Goal: Task Accomplishment & Management: Use online tool/utility

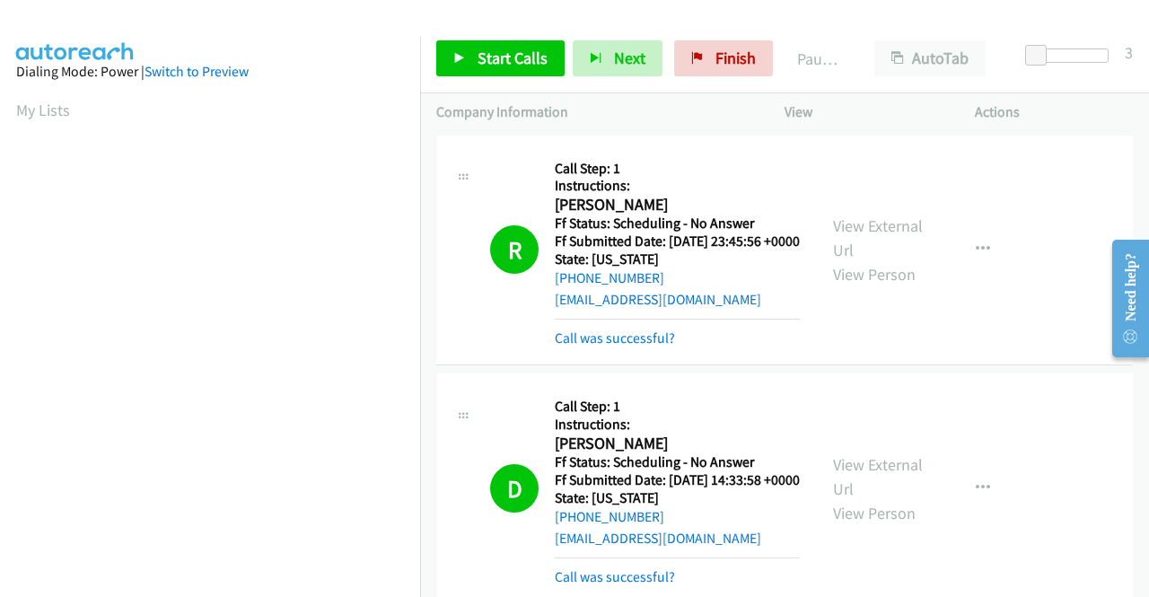
scroll to position [409, 0]
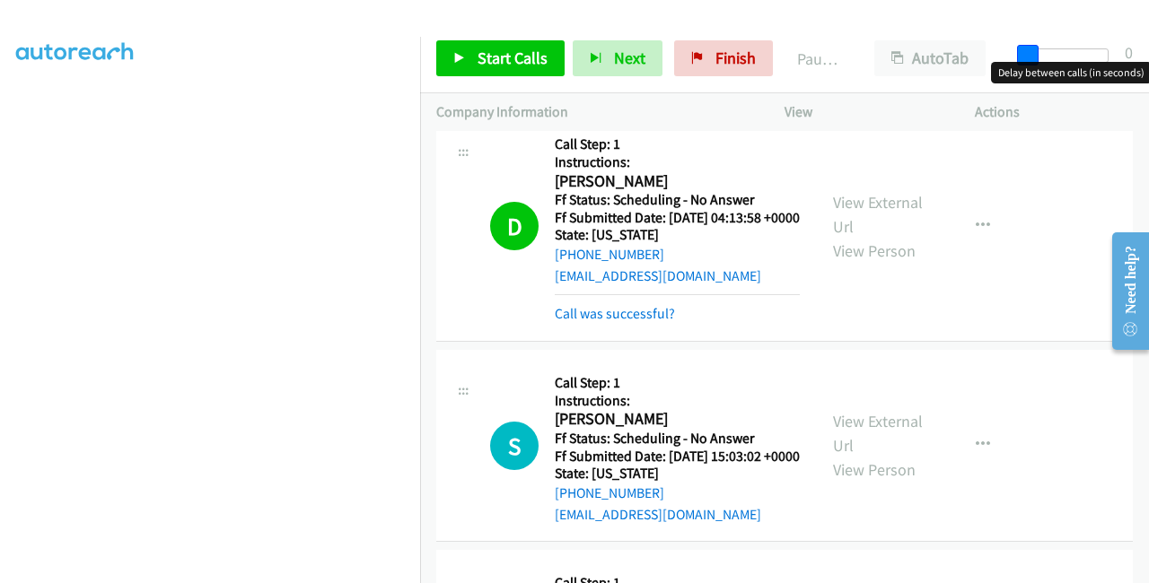
drag, startPoint x: 1029, startPoint y: 61, endPoint x: 1003, endPoint y: 62, distance: 26.0
click at [1003, 62] on body "Start Calls Pause Next Finish Paused AutoTab AutoTab 0 Company Information Info…" at bounding box center [574, 42] width 1149 height 85
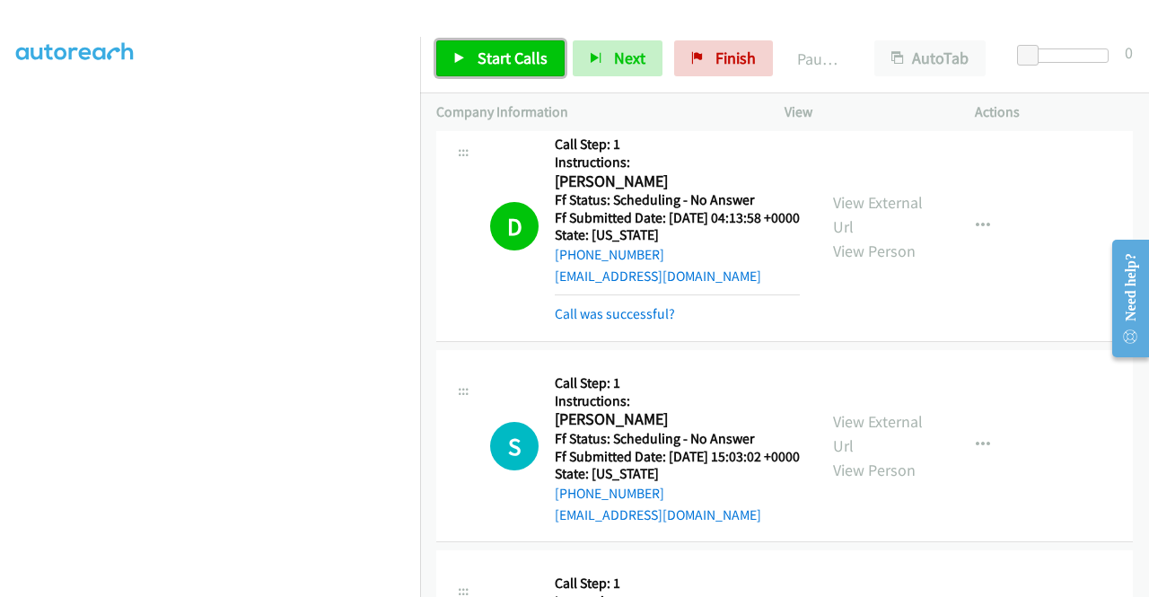
click at [515, 64] on span "Start Calls" at bounding box center [512, 58] width 70 height 21
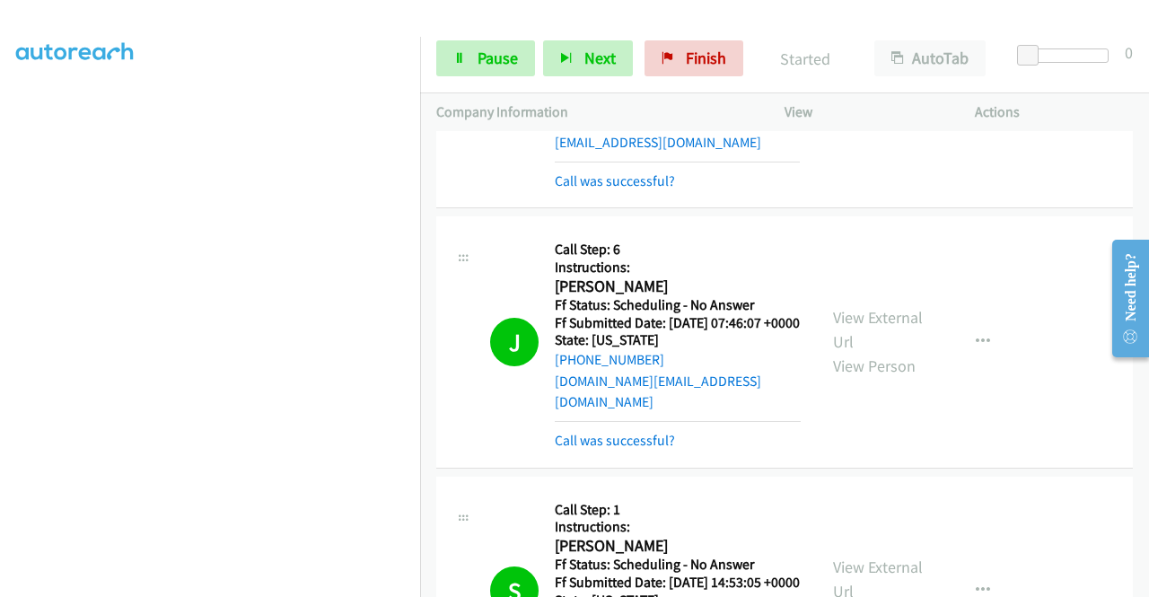
scroll to position [179, 0]
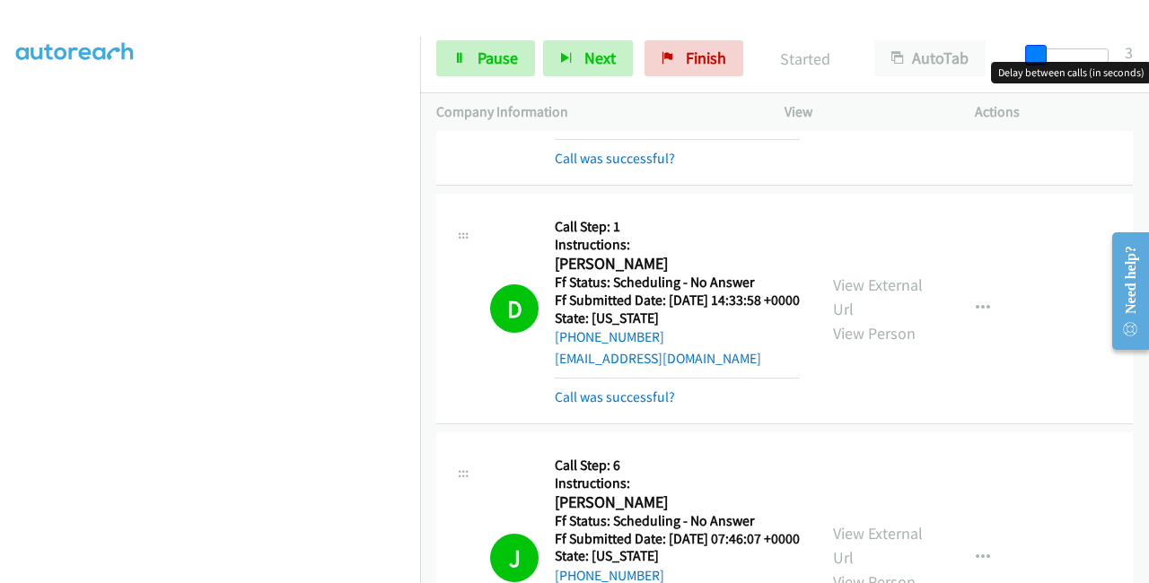
click at [1042, 56] on span at bounding box center [1036, 56] width 22 height 22
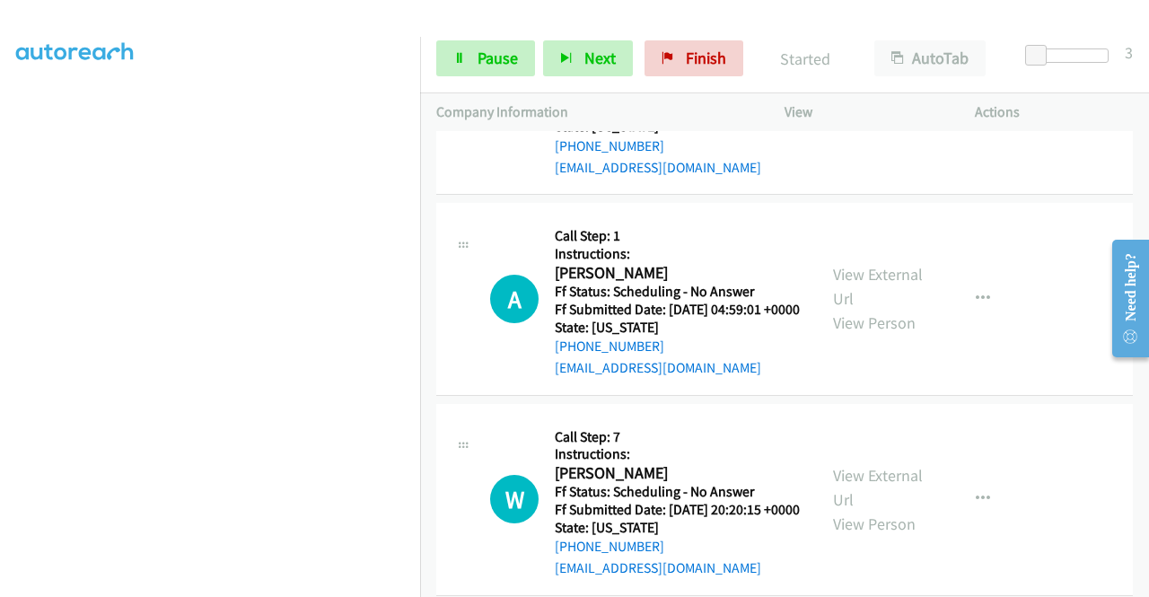
scroll to position [3500, 0]
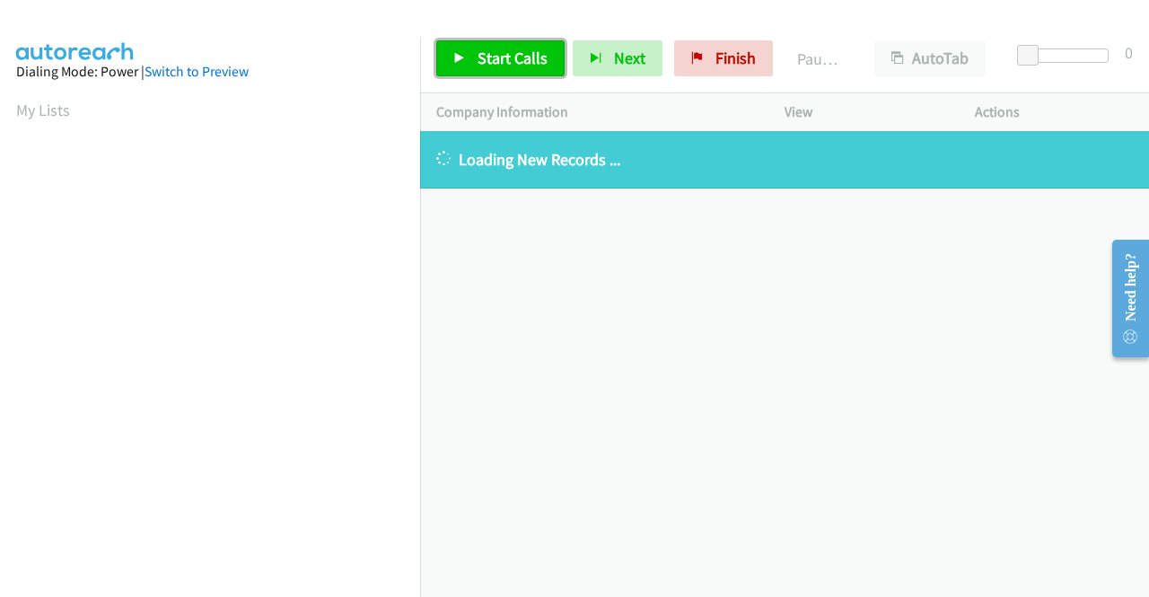
click at [483, 61] on span "Start Calls" at bounding box center [512, 58] width 70 height 21
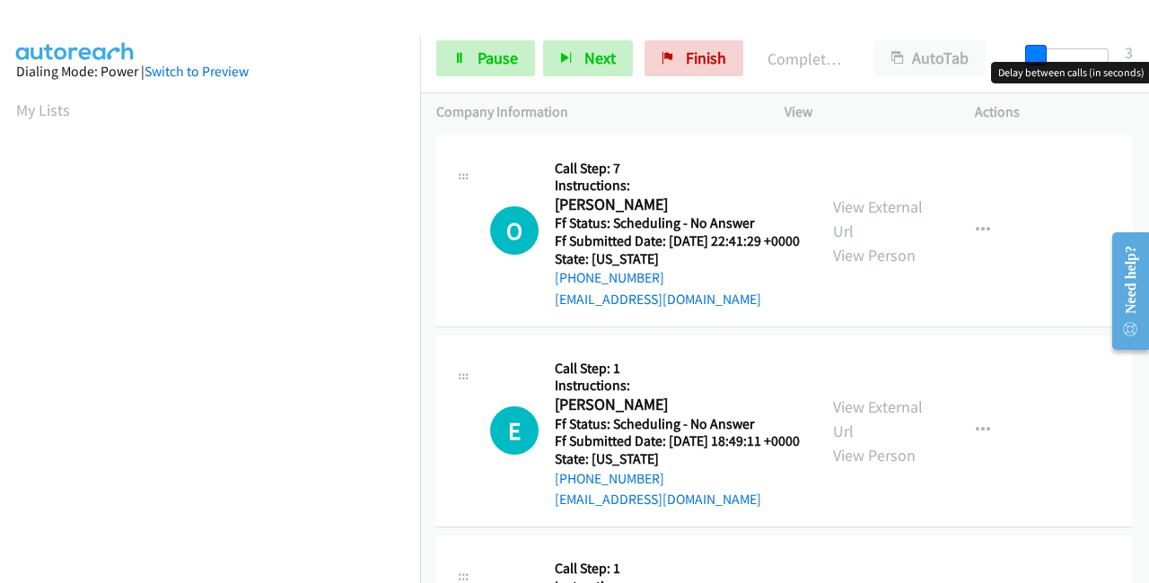
click at [1034, 57] on span at bounding box center [1036, 56] width 22 height 22
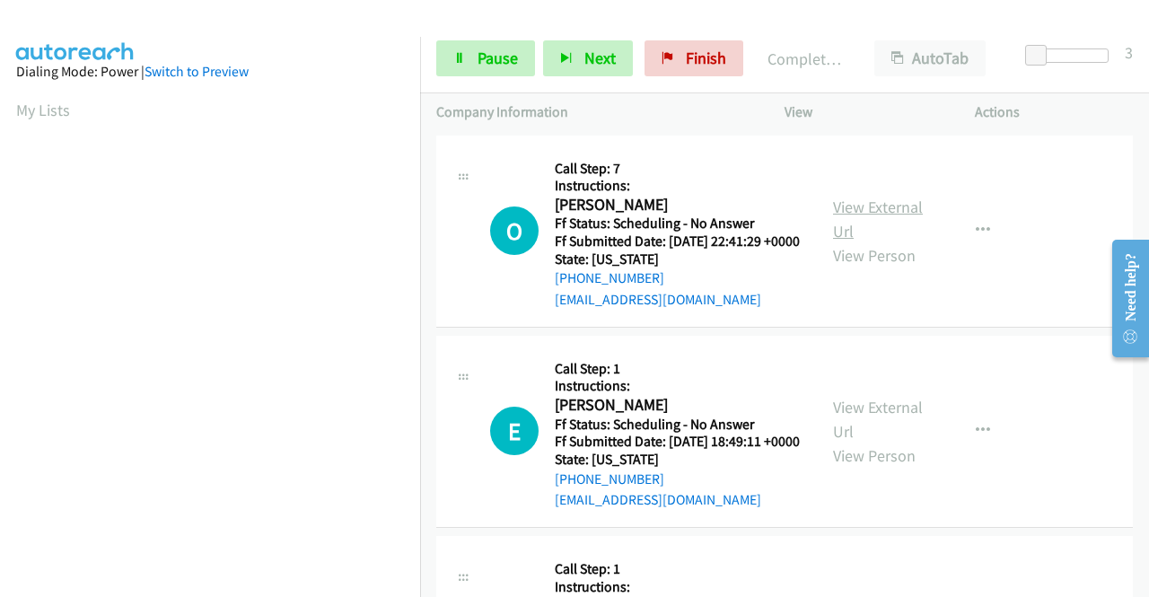
click at [900, 214] on link "View External Url" at bounding box center [878, 219] width 90 height 45
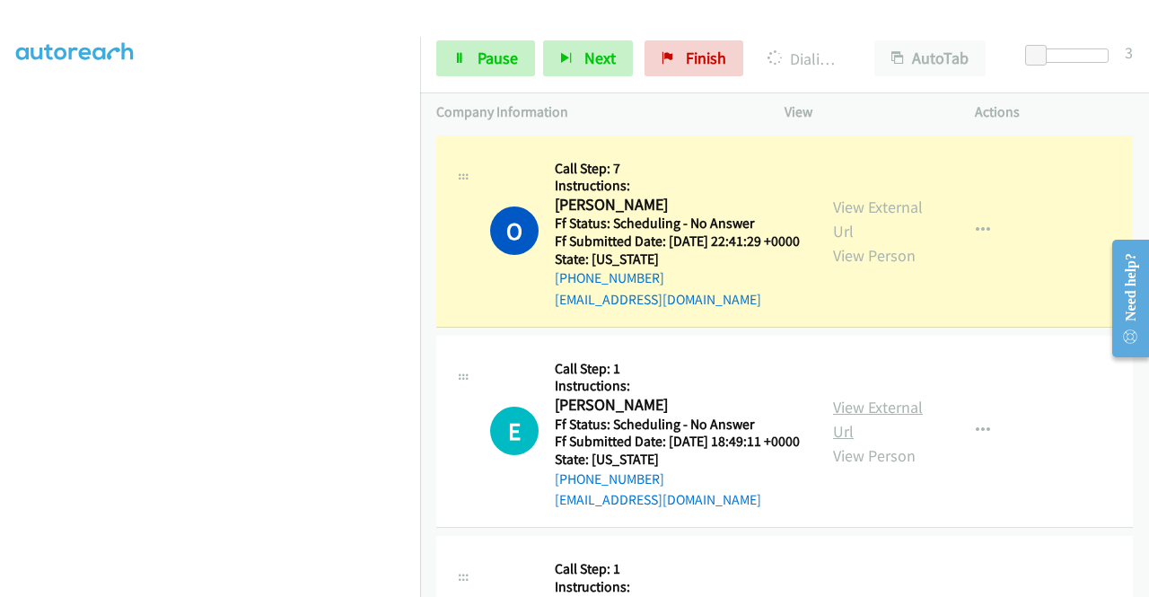
click at [849, 432] on link "View External Url" at bounding box center [878, 419] width 90 height 45
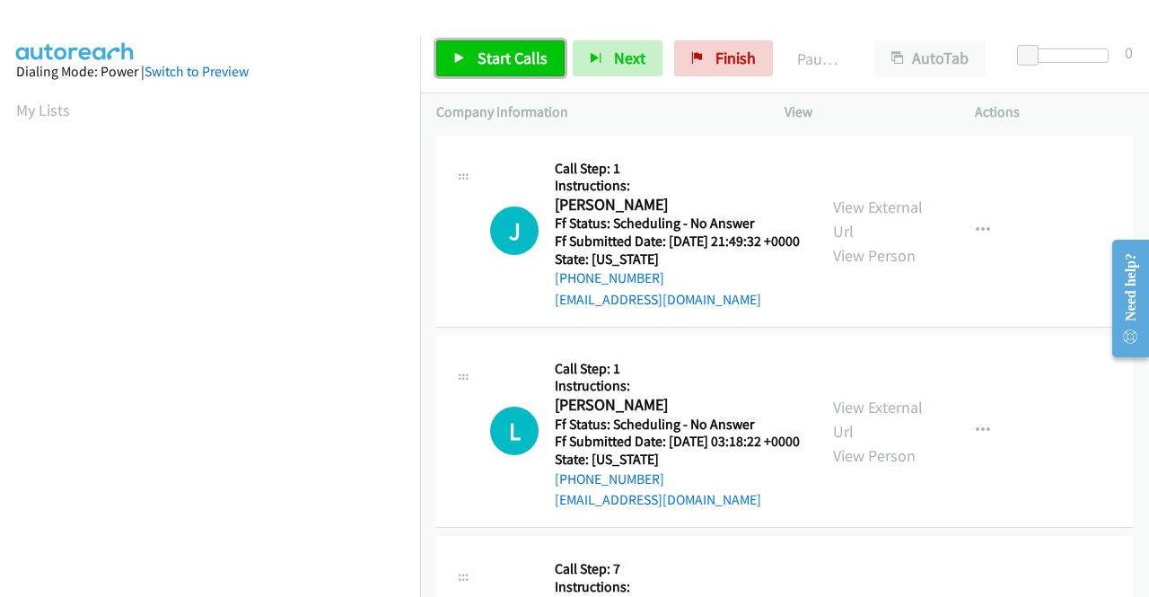
click at [493, 58] on span "Start Calls" at bounding box center [512, 58] width 70 height 21
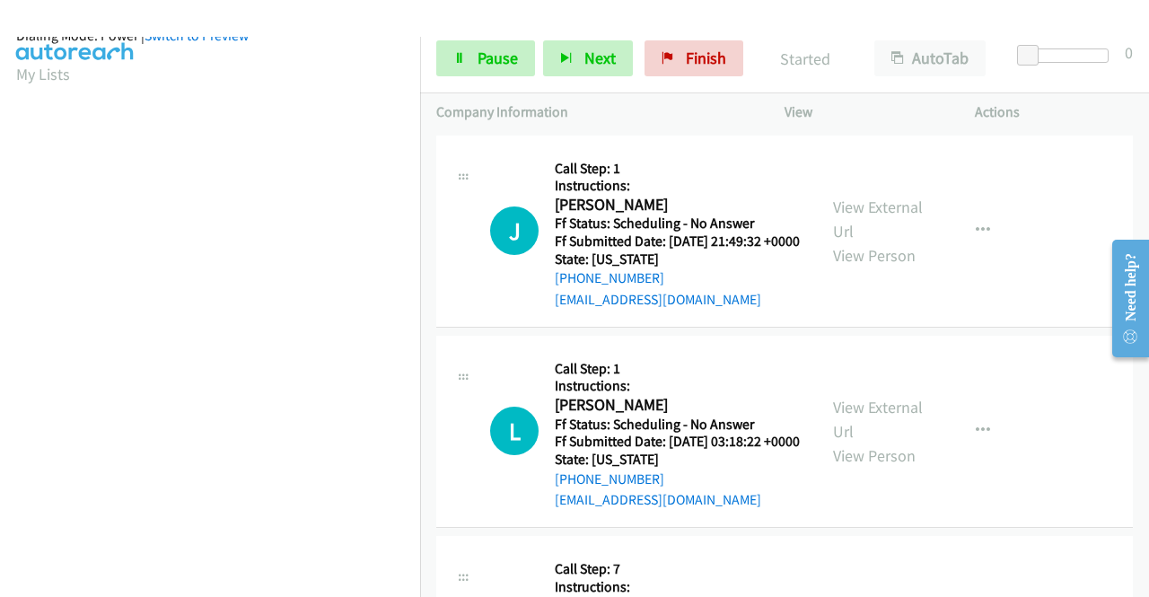
scroll to position [409, 0]
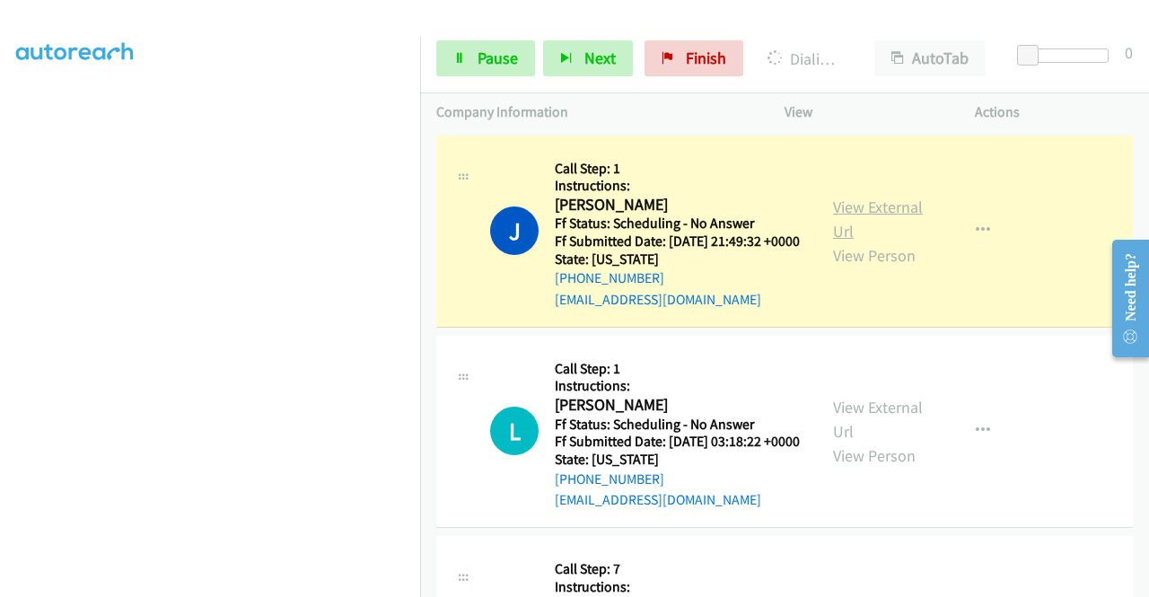
click at [844, 222] on link "View External Url" at bounding box center [878, 219] width 90 height 45
click at [836, 440] on link "View External Url" at bounding box center [878, 419] width 90 height 45
click at [1014, 62] on div at bounding box center [1067, 62] width 115 height 28
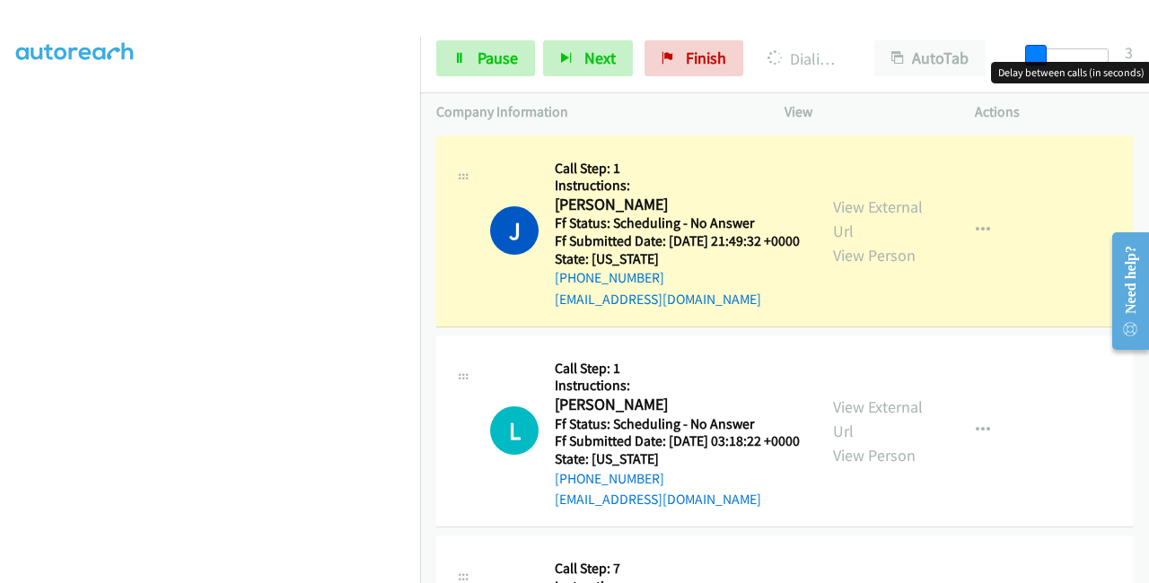
click at [1030, 62] on body "Start Calls Pause Next Finish Dialing Johnny Dueas AutoTab AutoTab 3 Company In…" at bounding box center [574, 42] width 1149 height 85
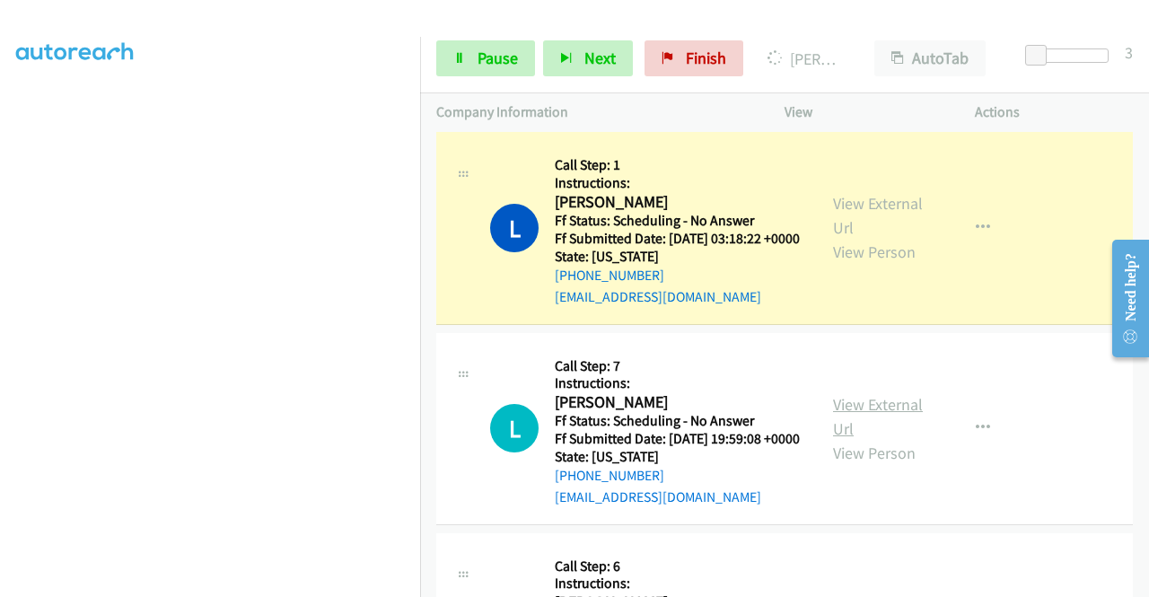
scroll to position [269, 0]
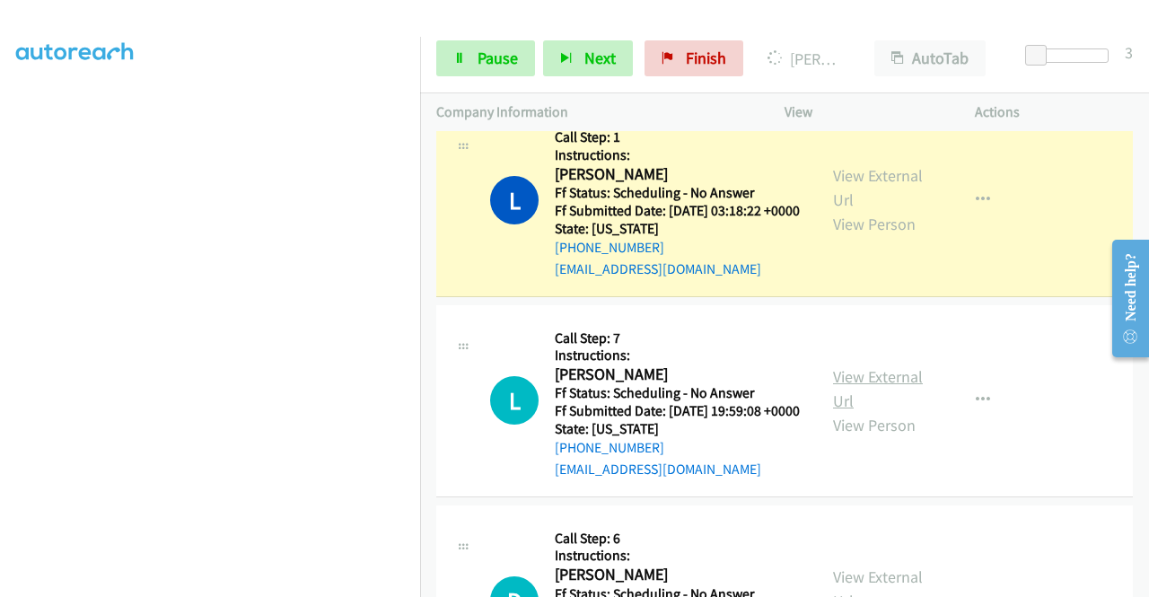
click at [914, 411] on link "View External Url" at bounding box center [878, 388] width 90 height 45
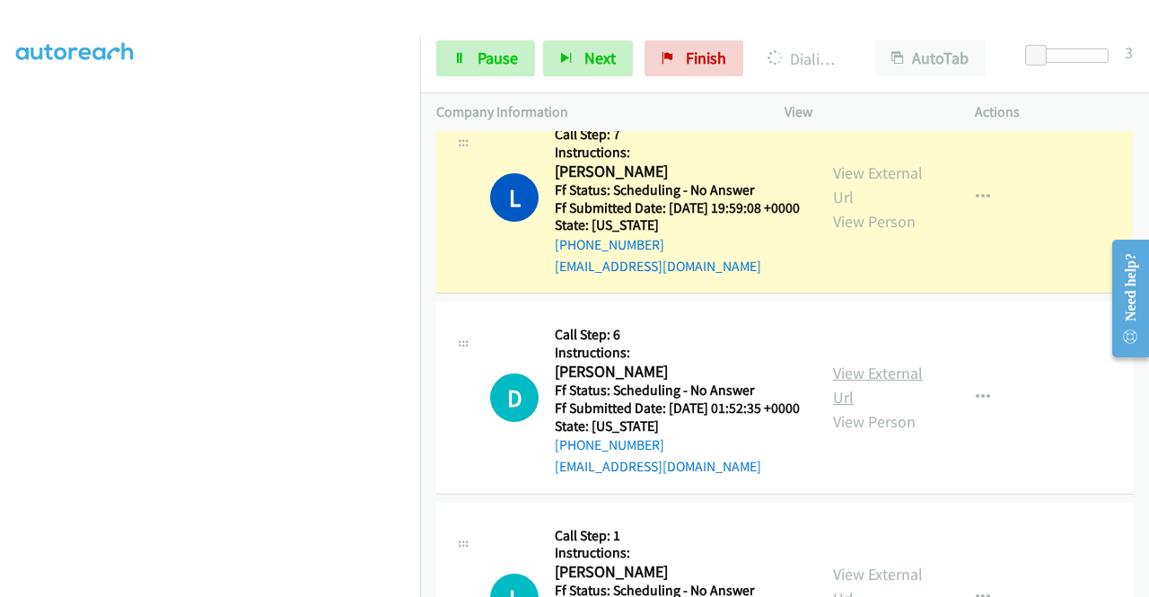
scroll to position [538, 0]
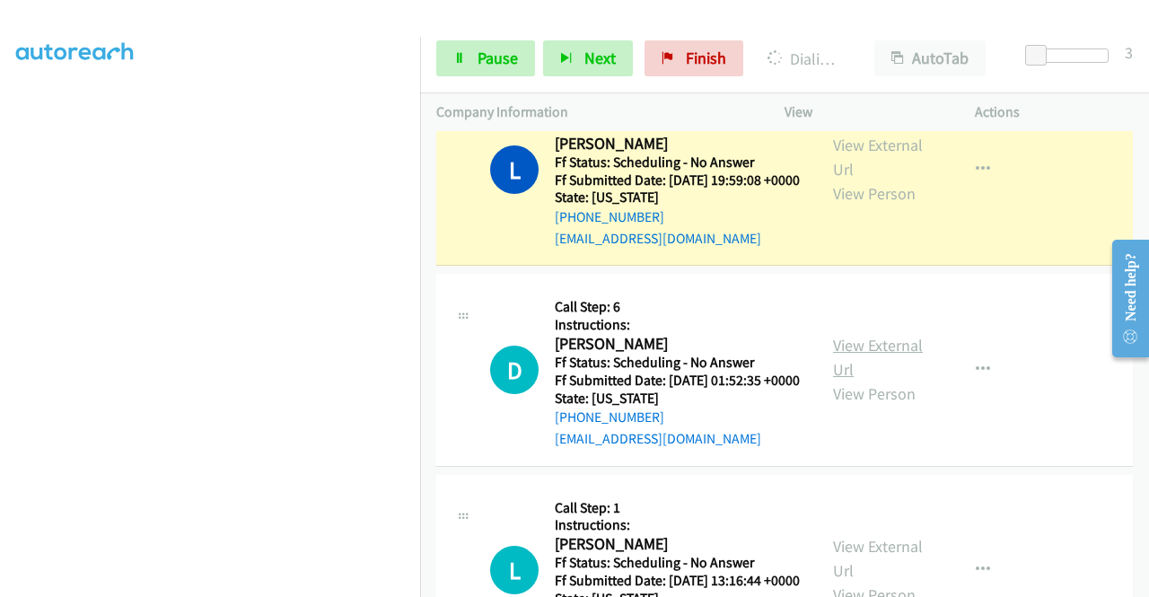
click at [854, 380] on link "View External Url" at bounding box center [878, 357] width 90 height 45
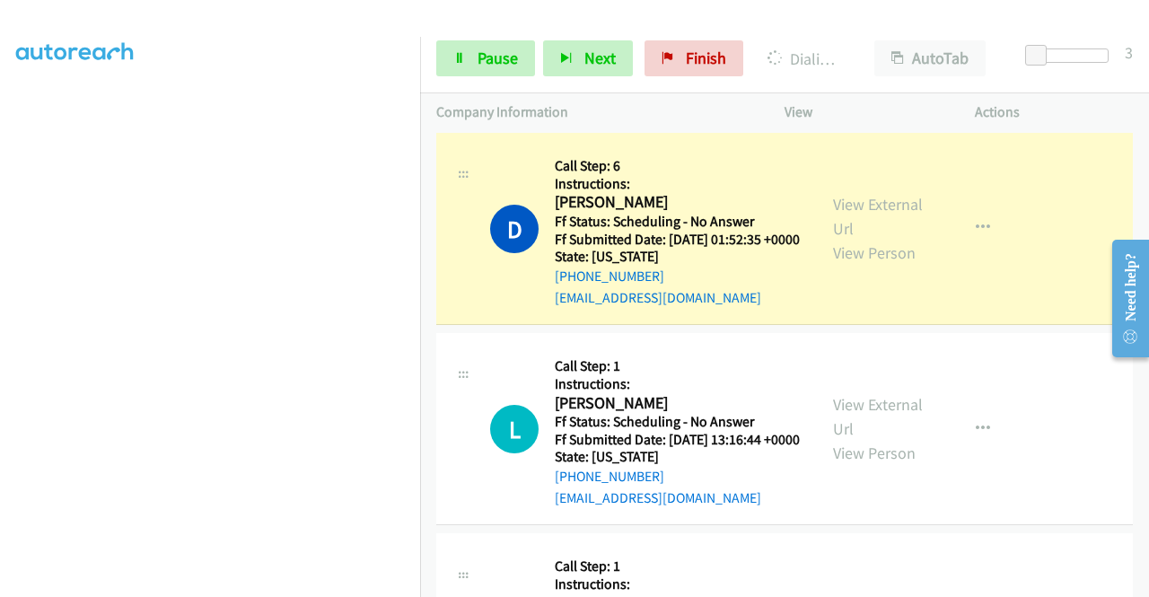
scroll to position [808, 0]
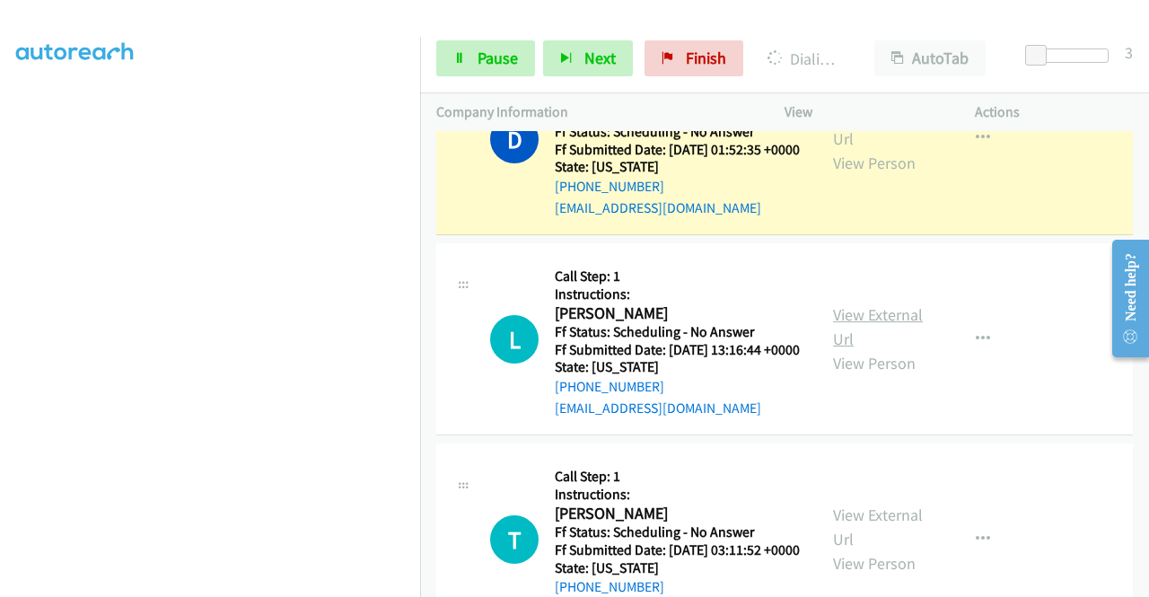
click at [852, 349] on link "View External Url" at bounding box center [878, 326] width 90 height 45
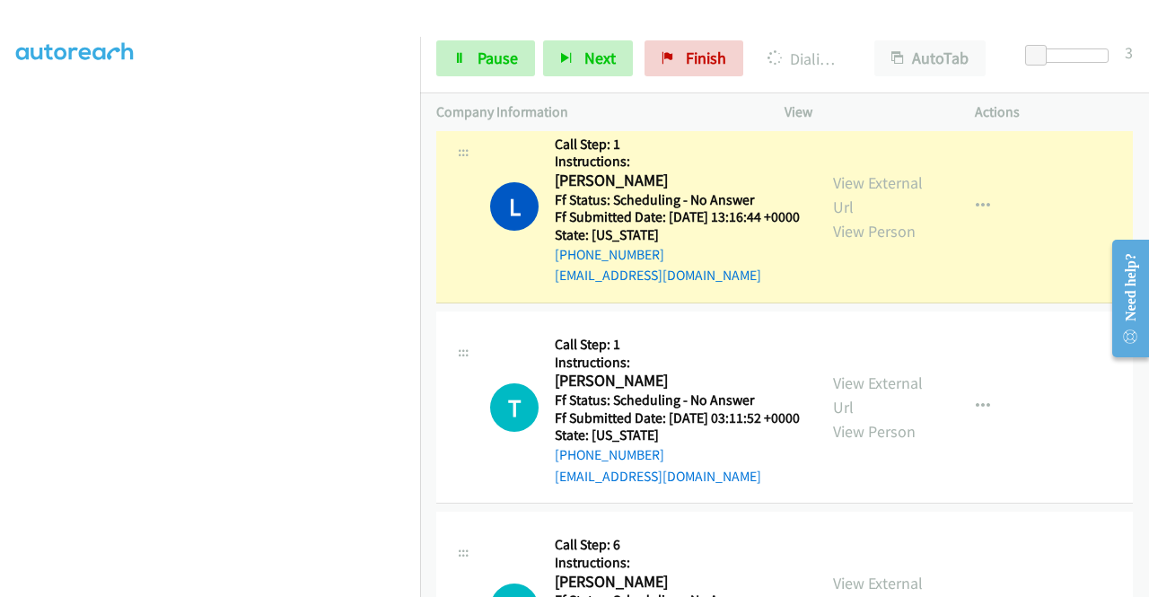
scroll to position [987, 0]
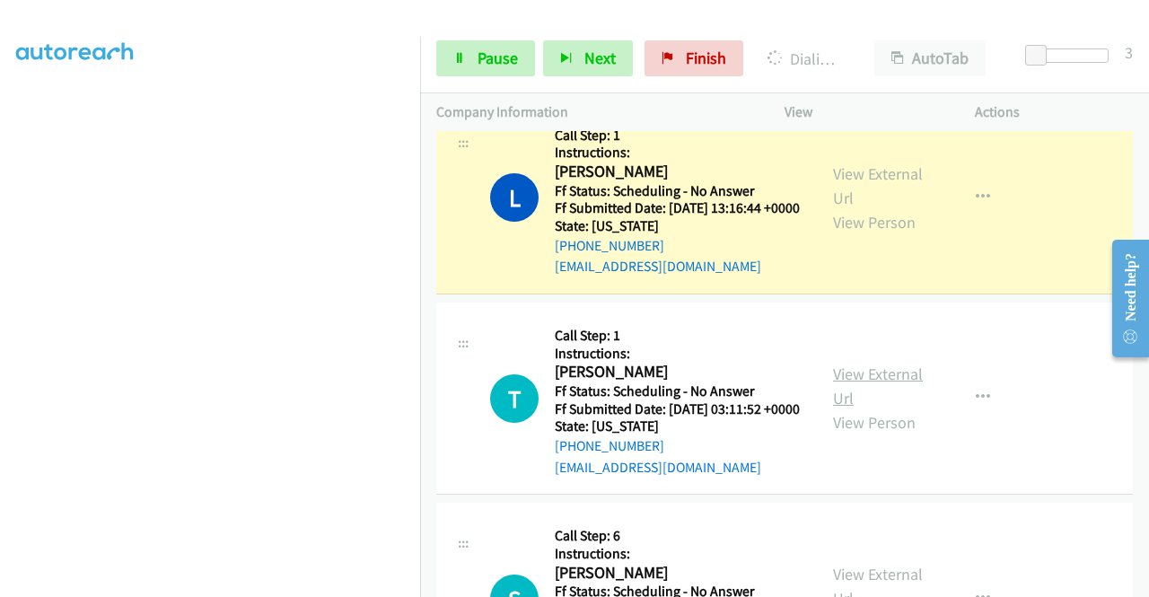
click at [833, 408] on link "View External Url" at bounding box center [878, 385] width 90 height 45
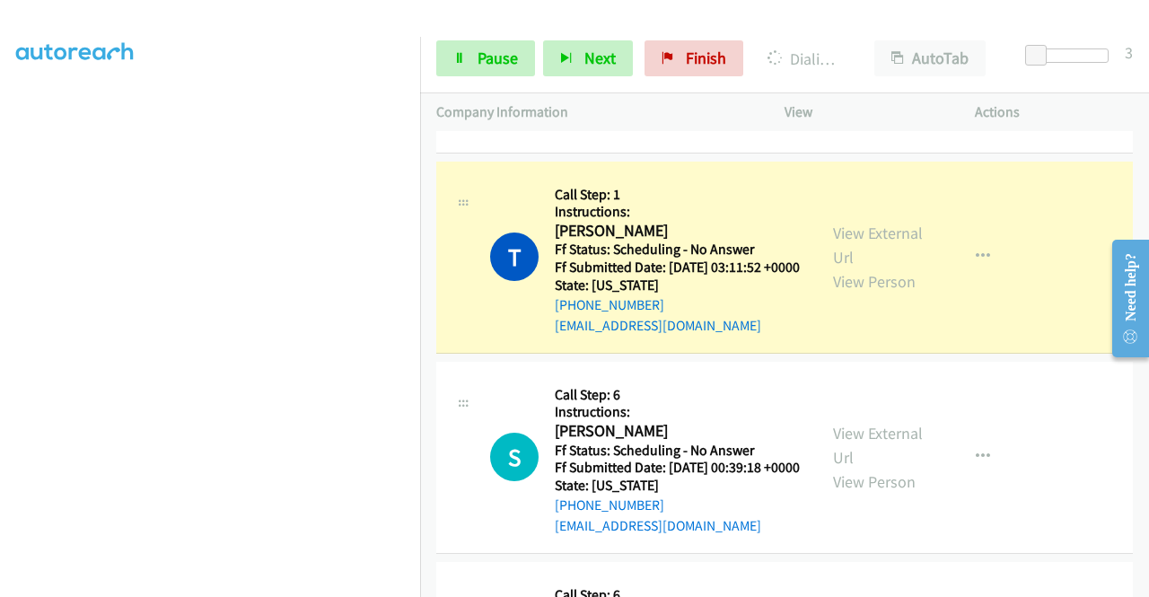
scroll to position [1346, 0]
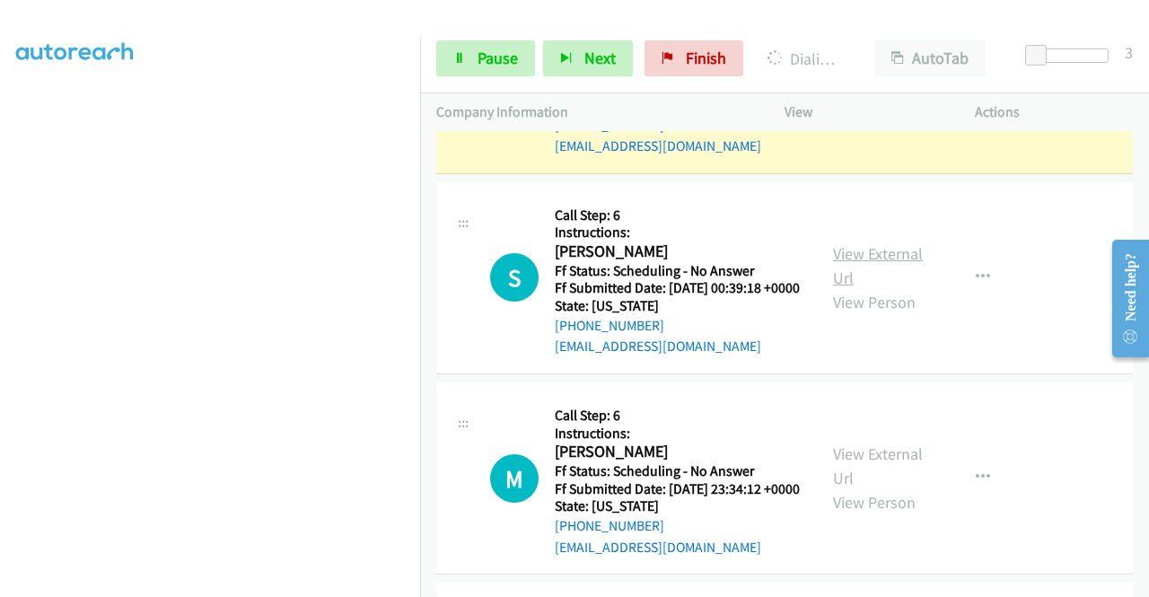
click at [858, 288] on link "View External Url" at bounding box center [878, 265] width 90 height 45
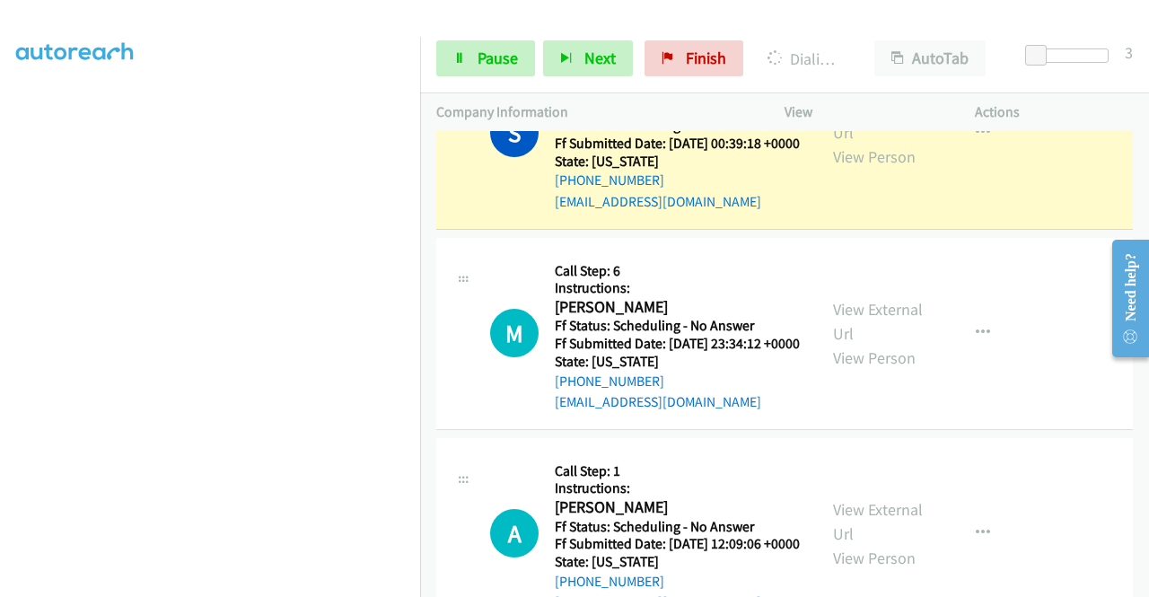
scroll to position [1615, 0]
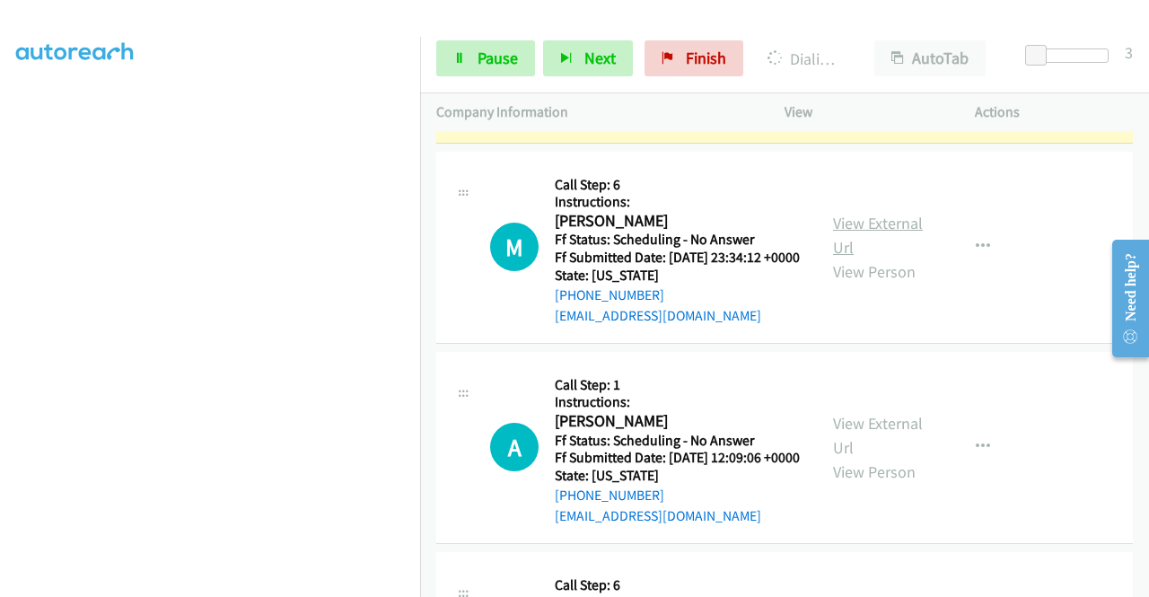
click at [878, 258] on link "View External Url" at bounding box center [878, 235] width 90 height 45
click at [483, 46] on link "Pause" at bounding box center [485, 58] width 99 height 36
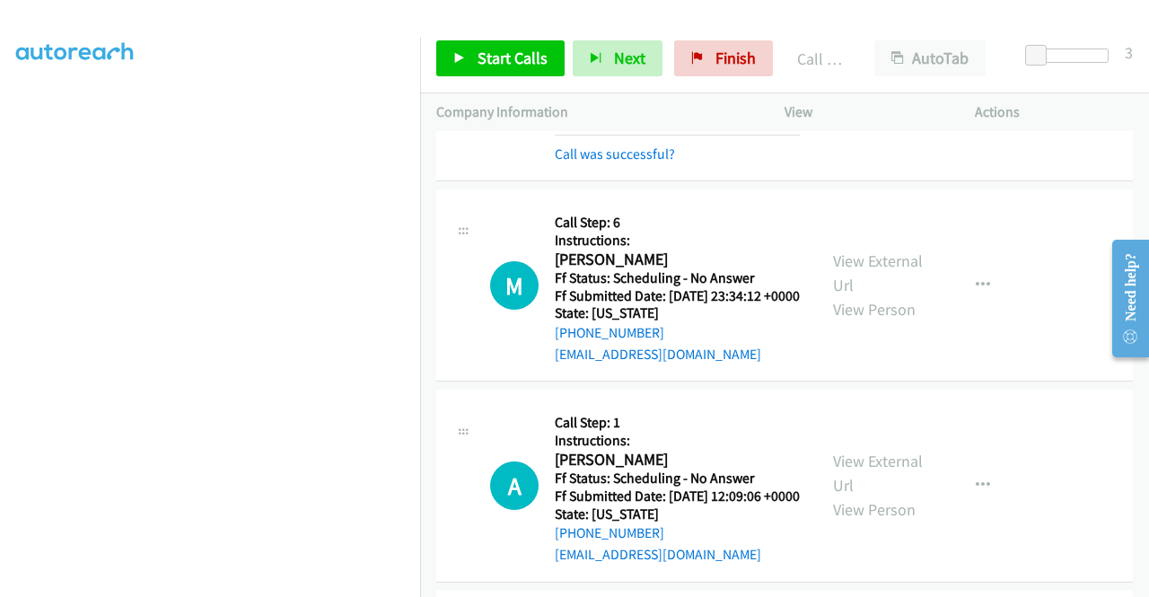
scroll to position [1634, 0]
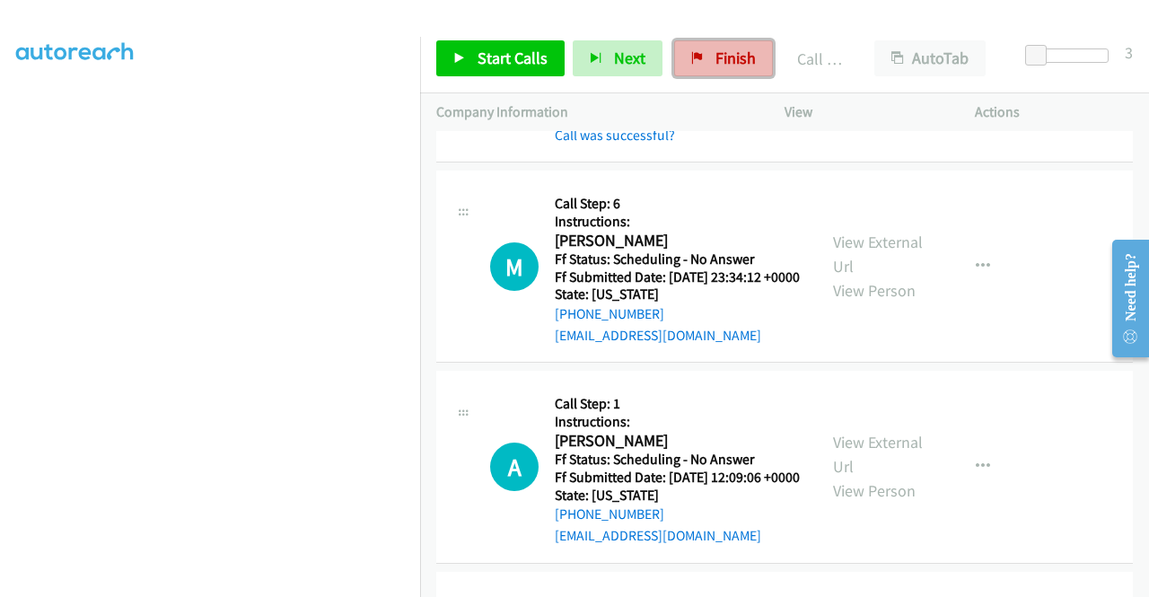
click at [705, 60] on link "Finish" at bounding box center [723, 58] width 99 height 36
